Goal: Find specific page/section: Find specific page/section

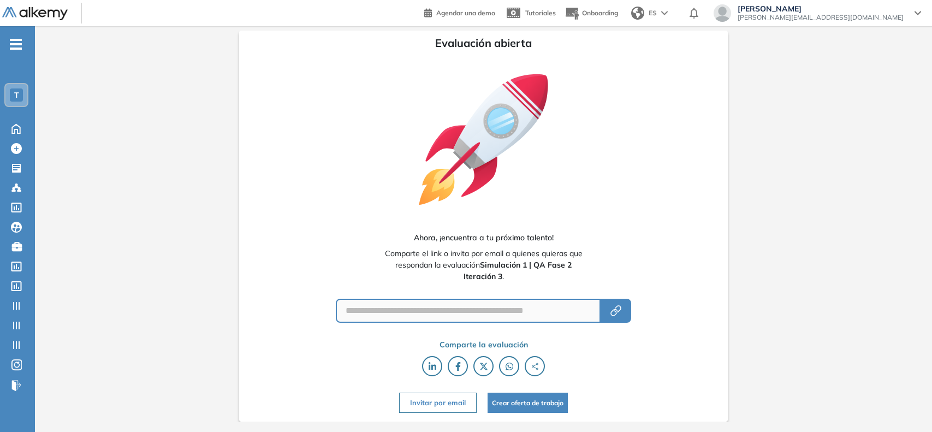
click at [7, 88] on div "T" at bounding box center [16, 95] width 22 height 22
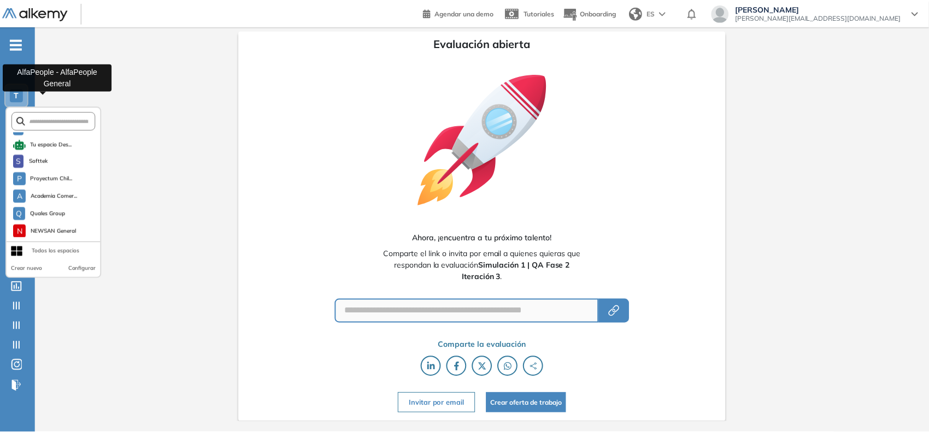
scroll to position [935, 0]
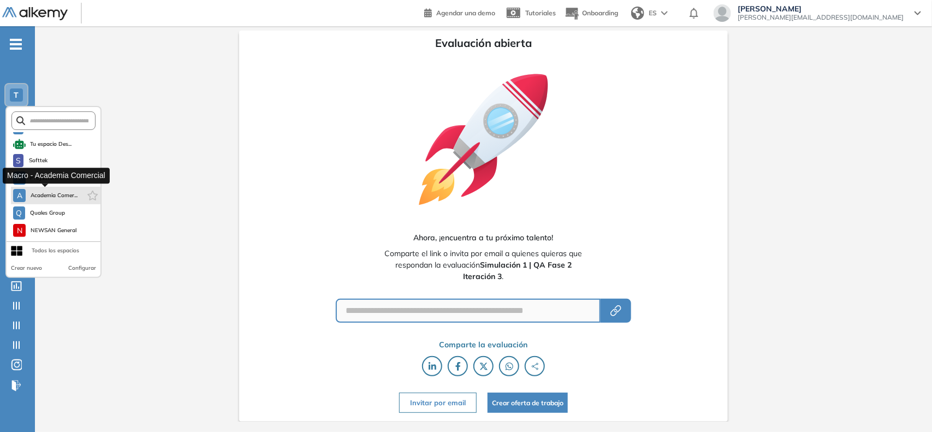
click at [50, 191] on span "Academia Comer..." at bounding box center [54, 195] width 48 height 9
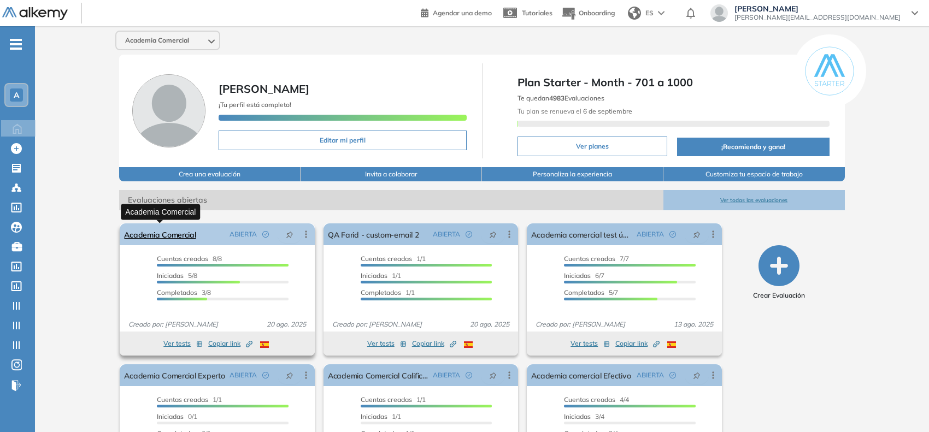
click at [147, 227] on link "Academia Comercial" at bounding box center [160, 234] width 72 height 22
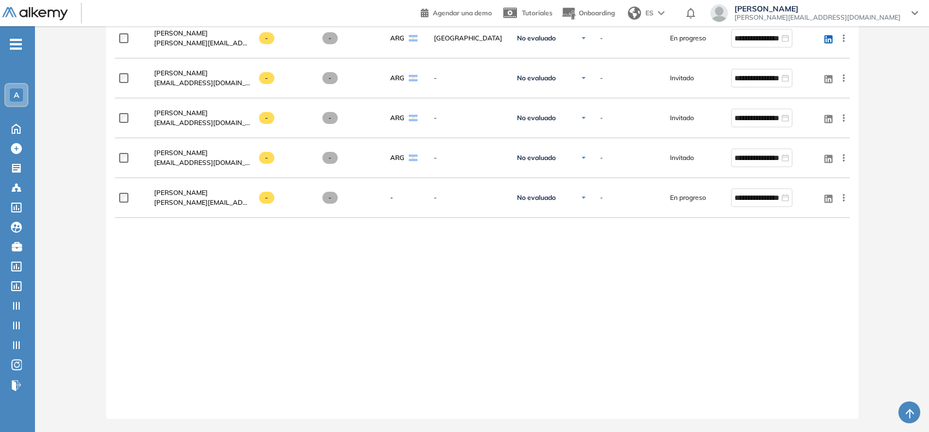
scroll to position [444, 0]
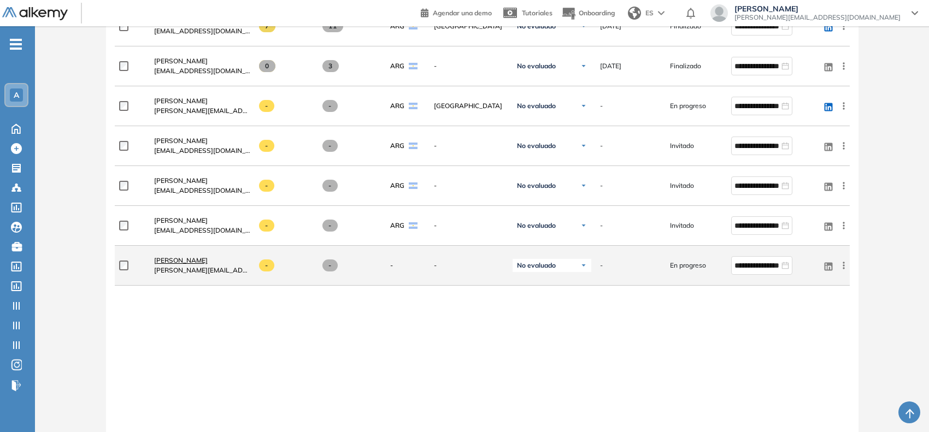
click at [159, 257] on span "Claudio Messi" at bounding box center [181, 260] width 54 height 8
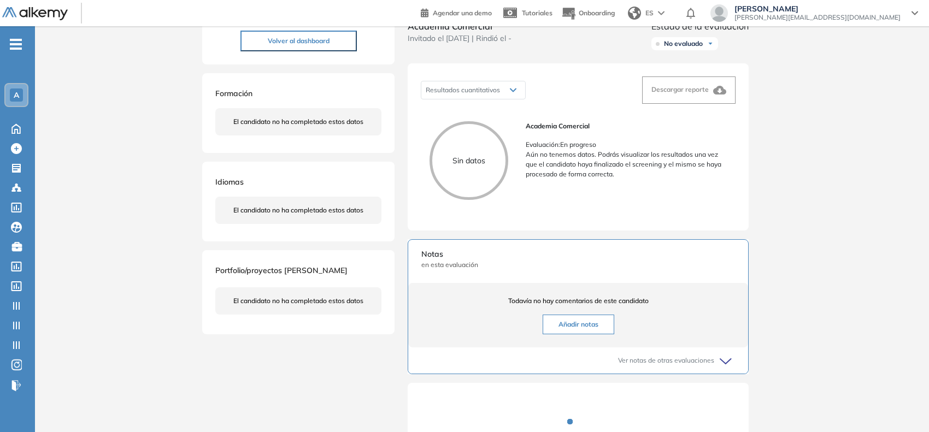
scroll to position [257, 0]
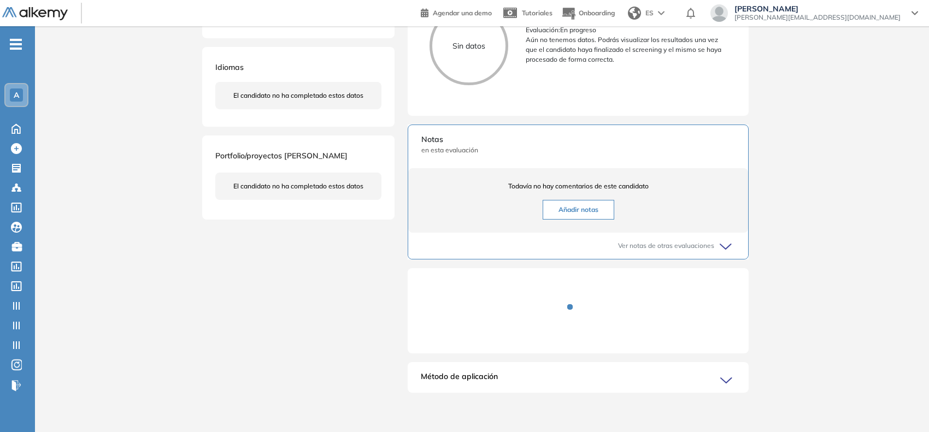
click at [727, 376] on icon at bounding box center [727, 380] width 15 height 15
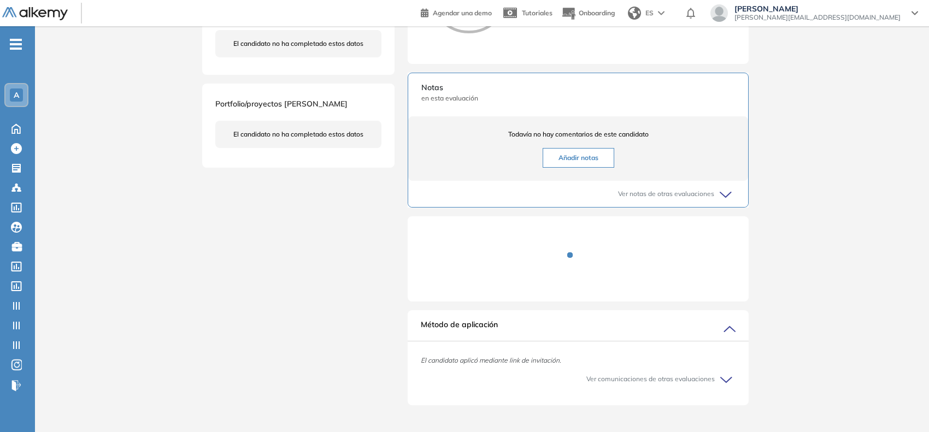
scroll to position [322, 0]
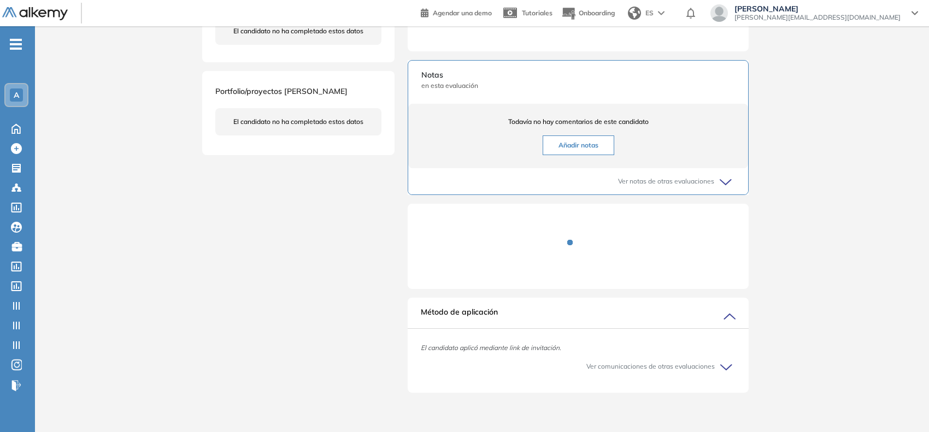
click at [736, 326] on div "Método de aplicación" at bounding box center [577, 317] width 341 height 22
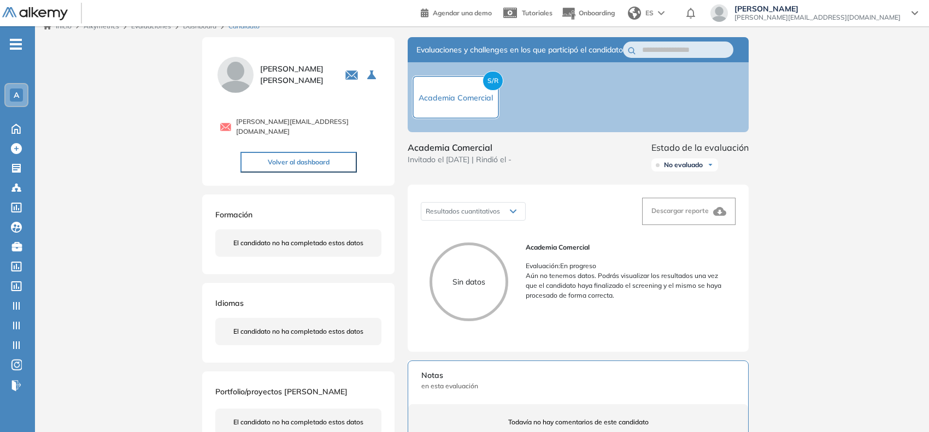
scroll to position [0, 0]
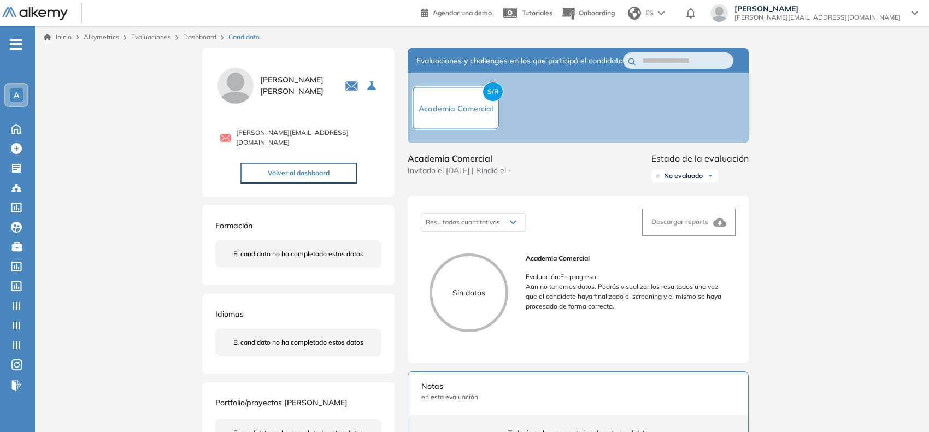
click at [206, 38] on link "Dashboard" at bounding box center [199, 37] width 33 height 8
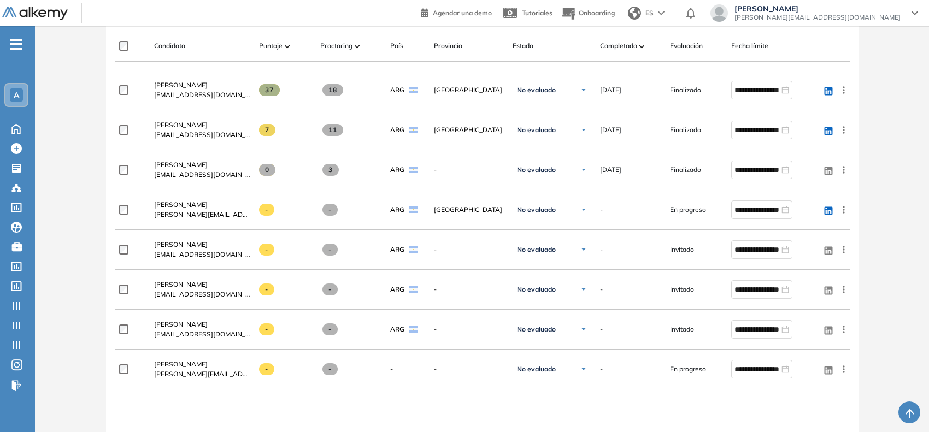
scroll to position [341, 0]
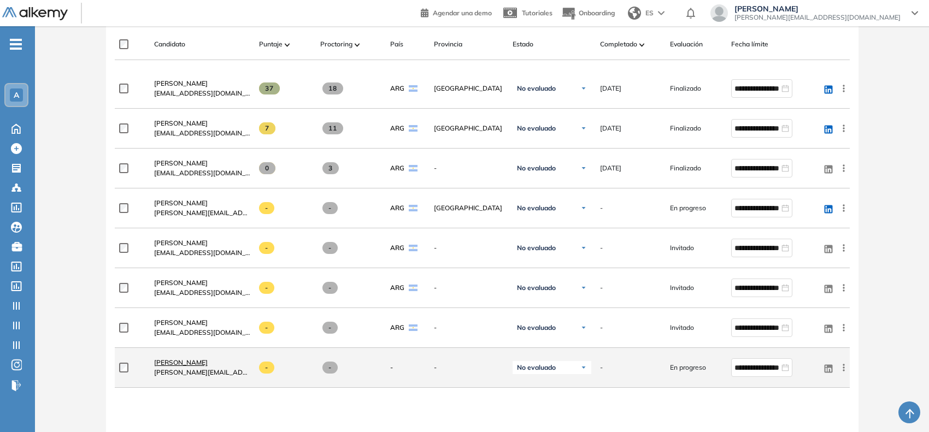
click at [190, 365] on span "[PERSON_NAME]" at bounding box center [181, 362] width 54 height 8
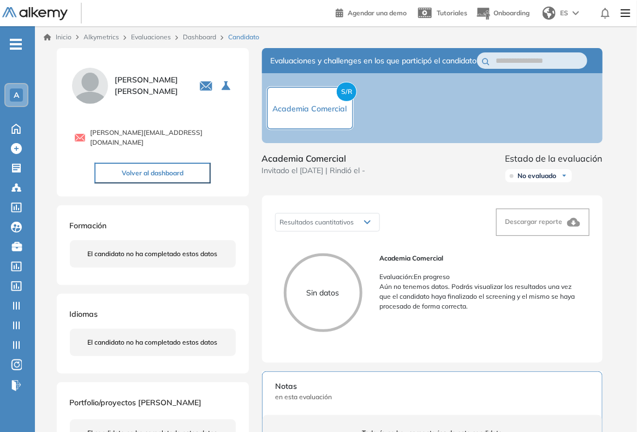
click at [197, 39] on link "Dashboard" at bounding box center [199, 37] width 33 height 8
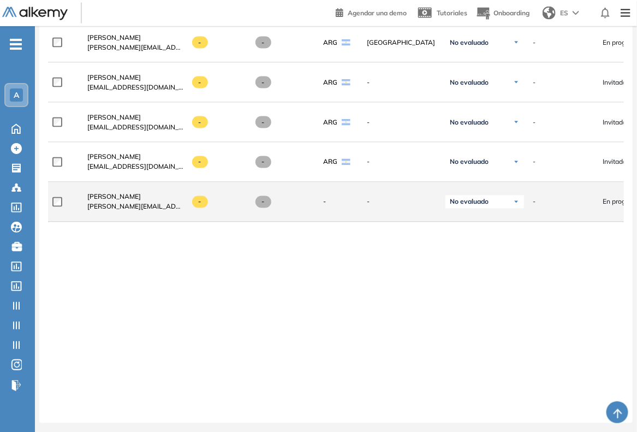
scroll to position [520, 0]
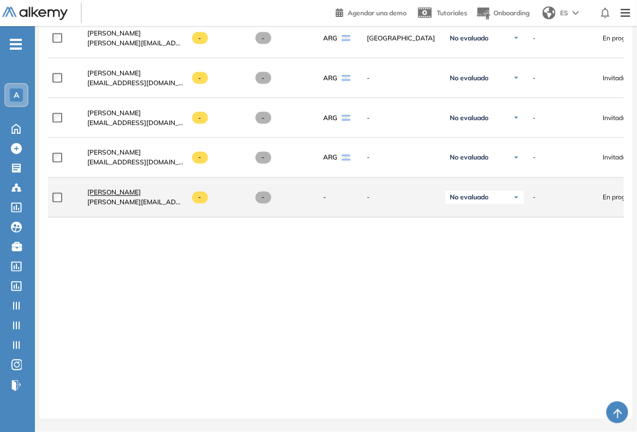
click at [121, 190] on span "[PERSON_NAME]" at bounding box center [114, 192] width 54 height 8
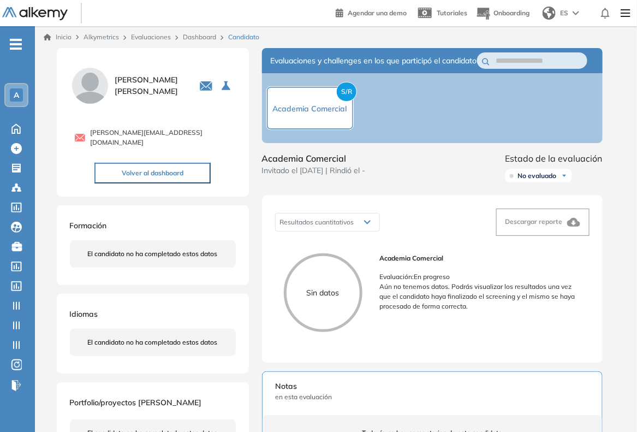
click at [208, 37] on link "Dashboard" at bounding box center [199, 37] width 33 height 8
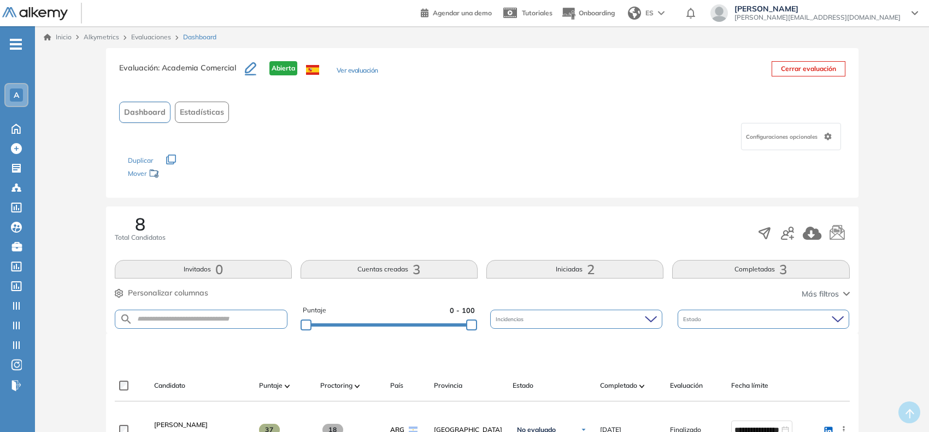
click at [421, 265] on button "Cuentas creadas 3" at bounding box center [388, 269] width 177 height 19
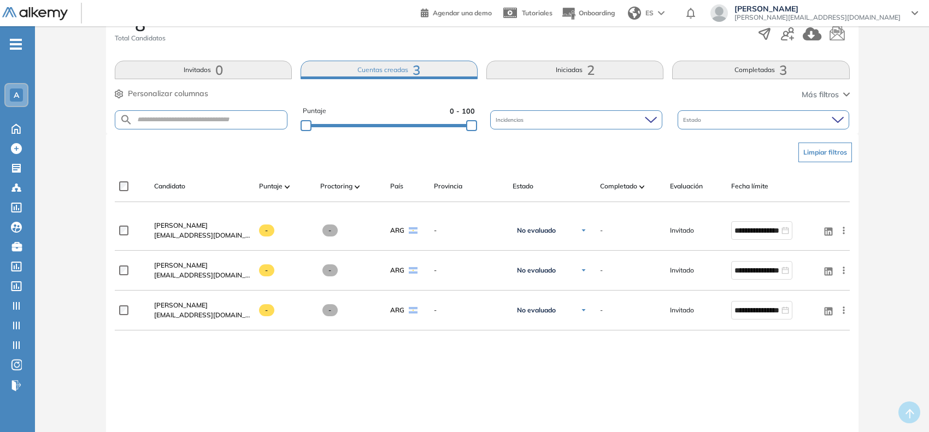
scroll to position [205, 0]
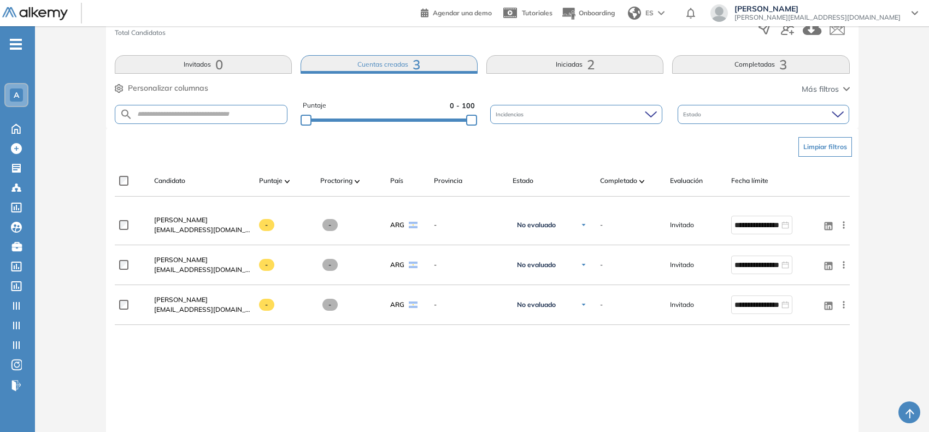
click at [232, 55] on button "Invitados 0" at bounding box center [203, 64] width 177 height 19
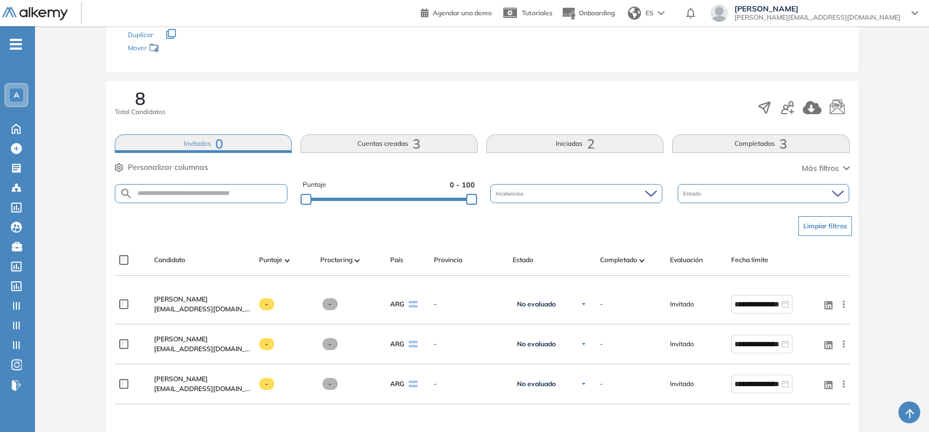
scroll to position [0, 0]
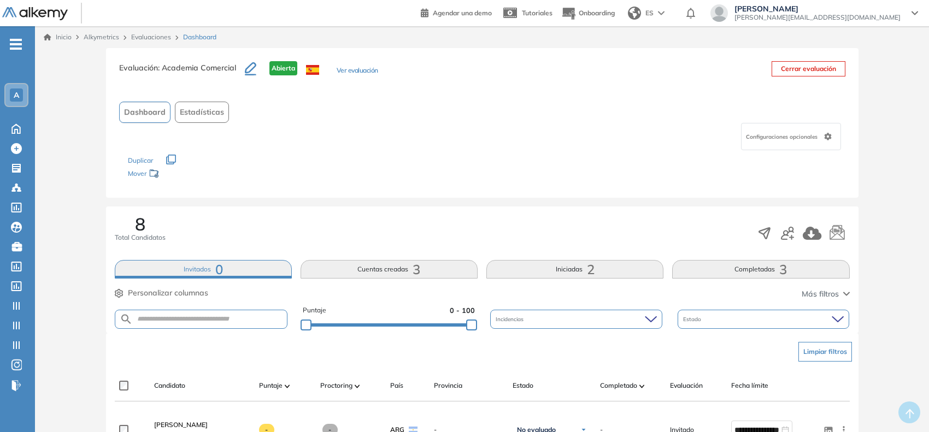
click at [258, 269] on button "Invitados 0" at bounding box center [203, 269] width 177 height 19
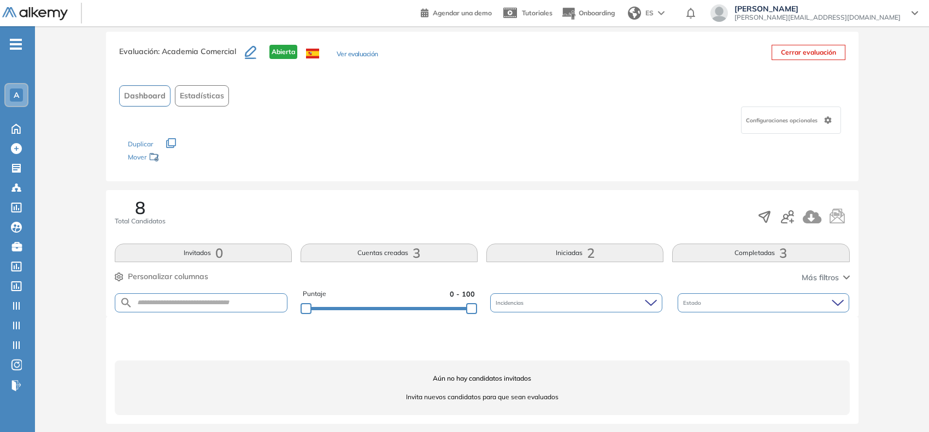
scroll to position [21, 0]
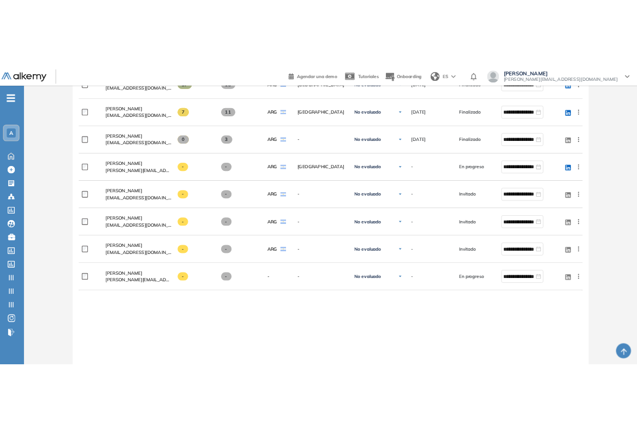
scroll to position [406, 0]
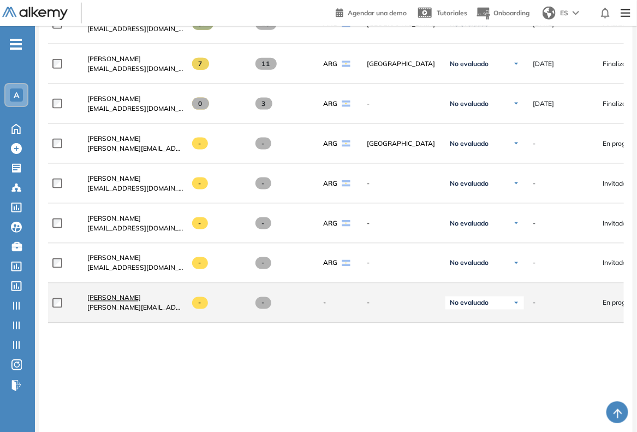
click at [131, 303] on link "[PERSON_NAME]" at bounding box center [135, 298] width 96 height 10
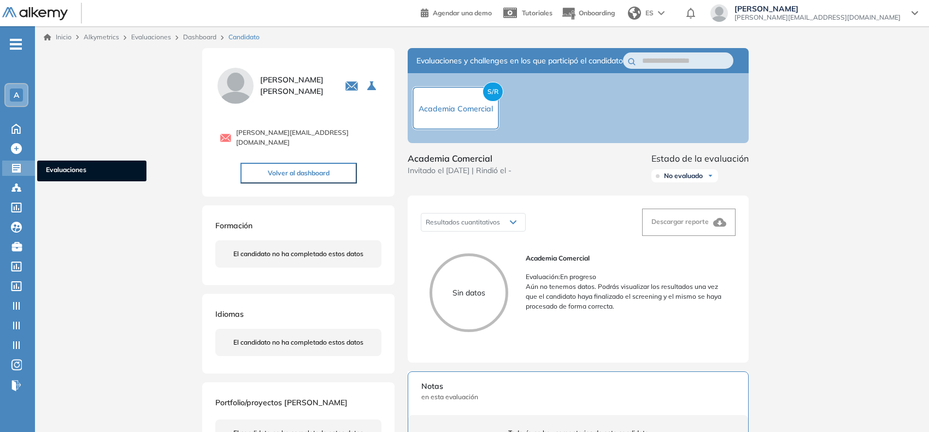
click at [20, 165] on icon at bounding box center [16, 168] width 9 height 9
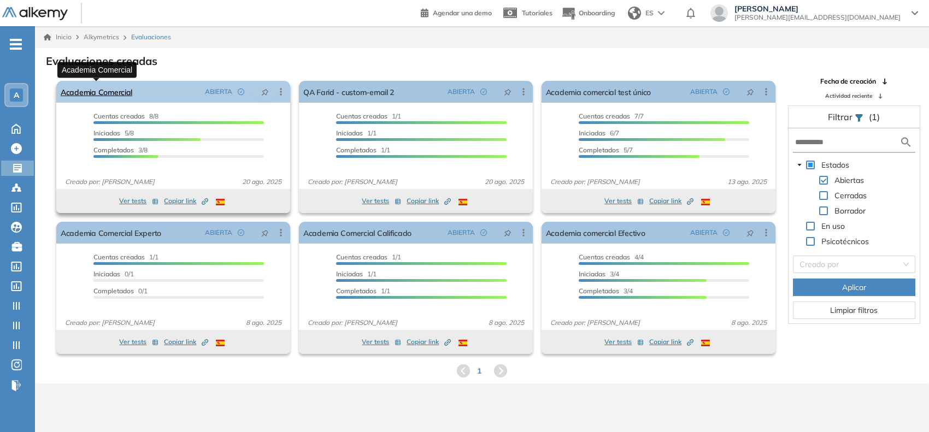
click at [105, 96] on link "Academia Comercial" at bounding box center [97, 92] width 72 height 22
